Goal: Obtain resource: Obtain resource

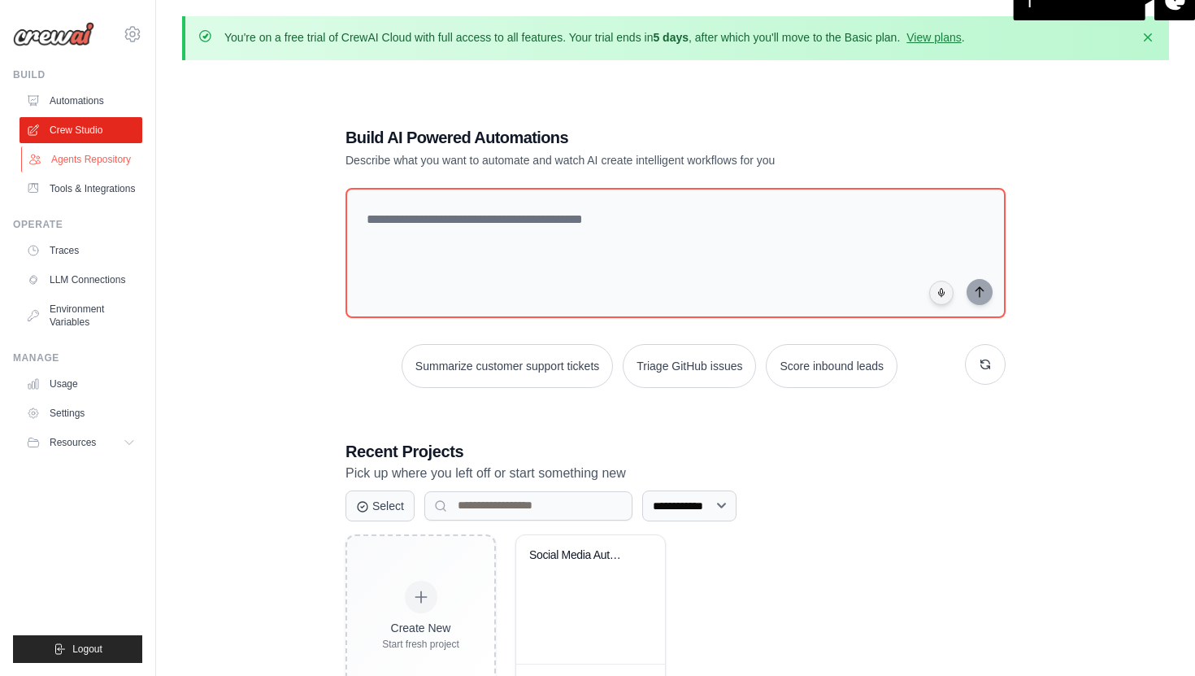
click at [91, 159] on link "Agents Repository" at bounding box center [82, 159] width 123 height 26
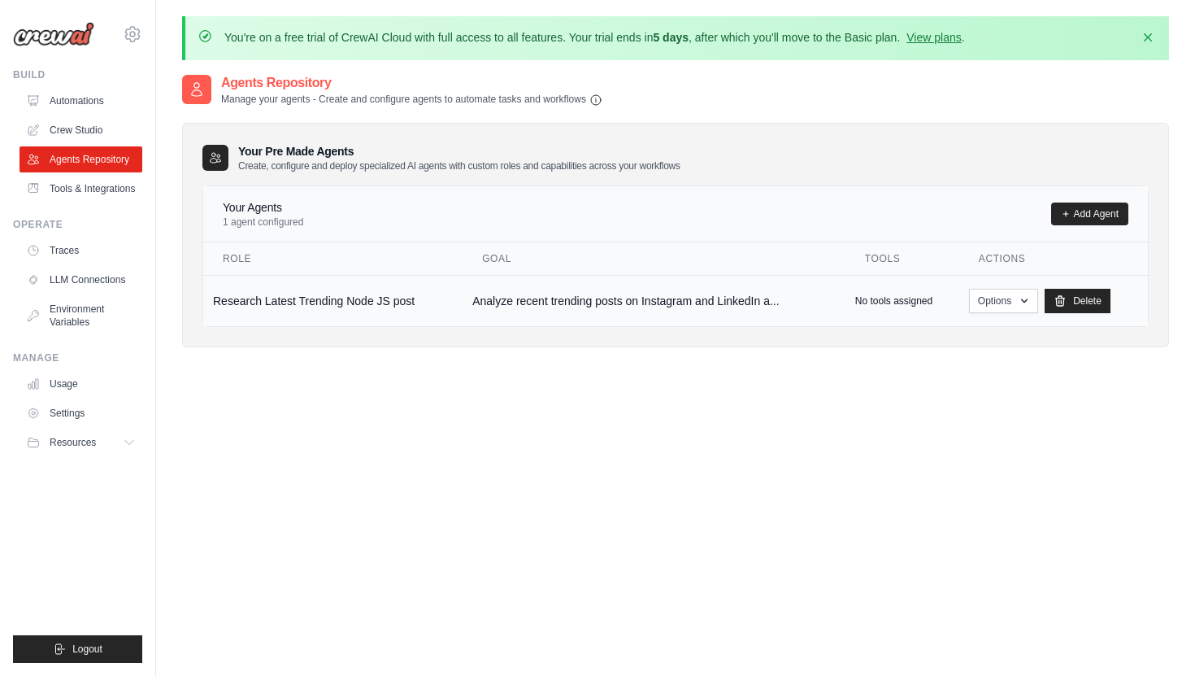
click at [294, 298] on td "Research Latest Trending Node JS post" at bounding box center [332, 300] width 259 height 51
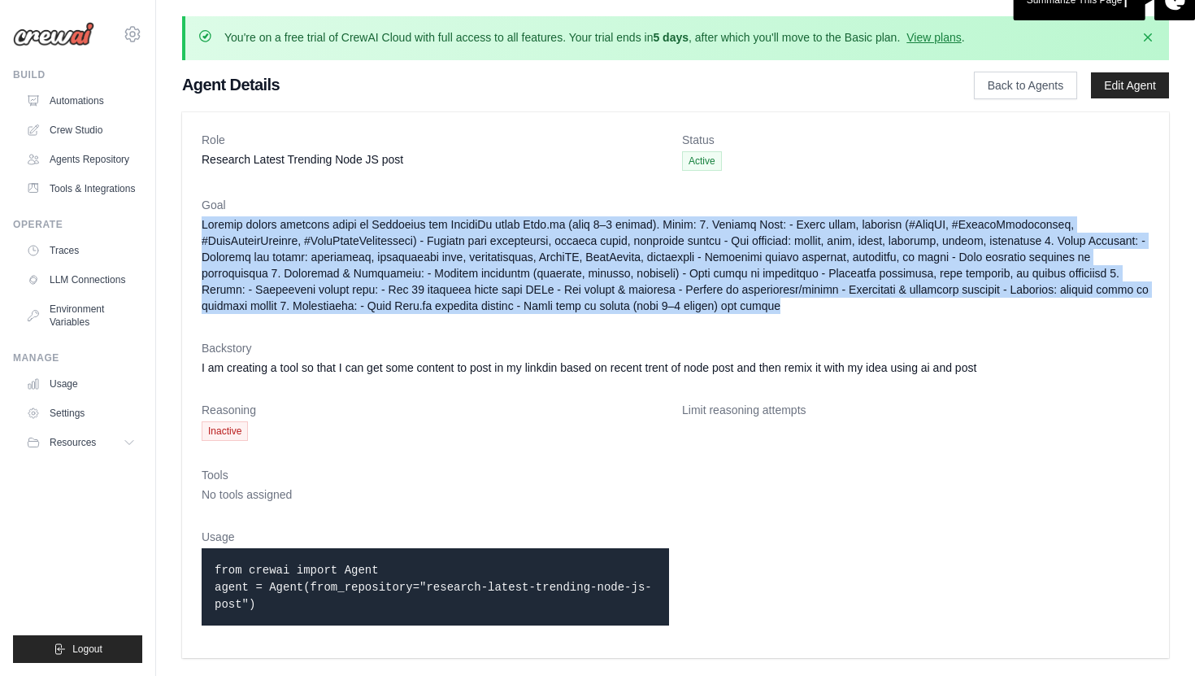
drag, startPoint x: 755, startPoint y: 311, endPoint x: 176, endPoint y: 217, distance: 585.7
click at [177, 217] on div "Role Research Latest Trending Node JS post Status Active Goal Backstory I am cr…" at bounding box center [675, 385] width 1039 height 559
copy dd "Loremip dolors ametcons adipi el Seddoeius tem IncidiDu utlab Etdo.ma (aliq 4–3…"
click at [560, 216] on dd at bounding box center [676, 265] width 948 height 98
